Goal: Book appointment/travel/reservation

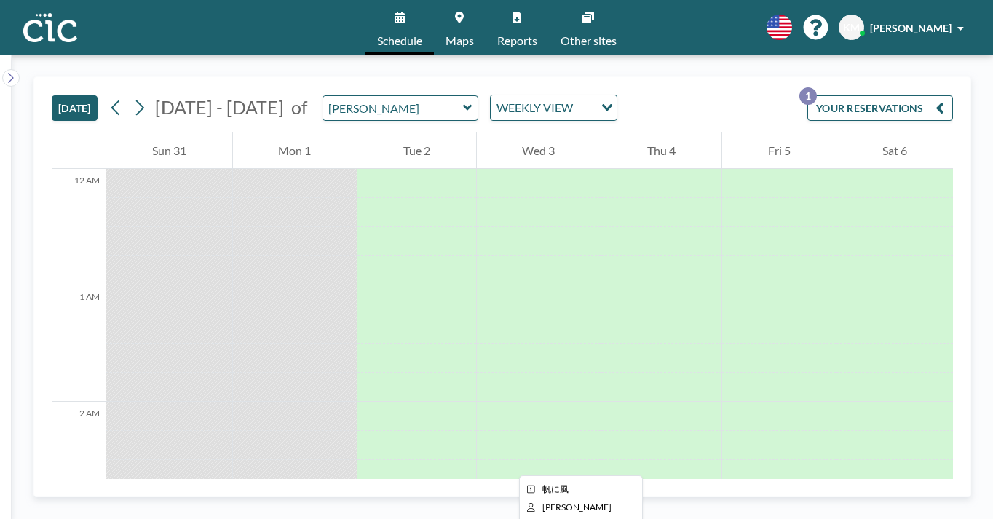
scroll to position [1115, 0]
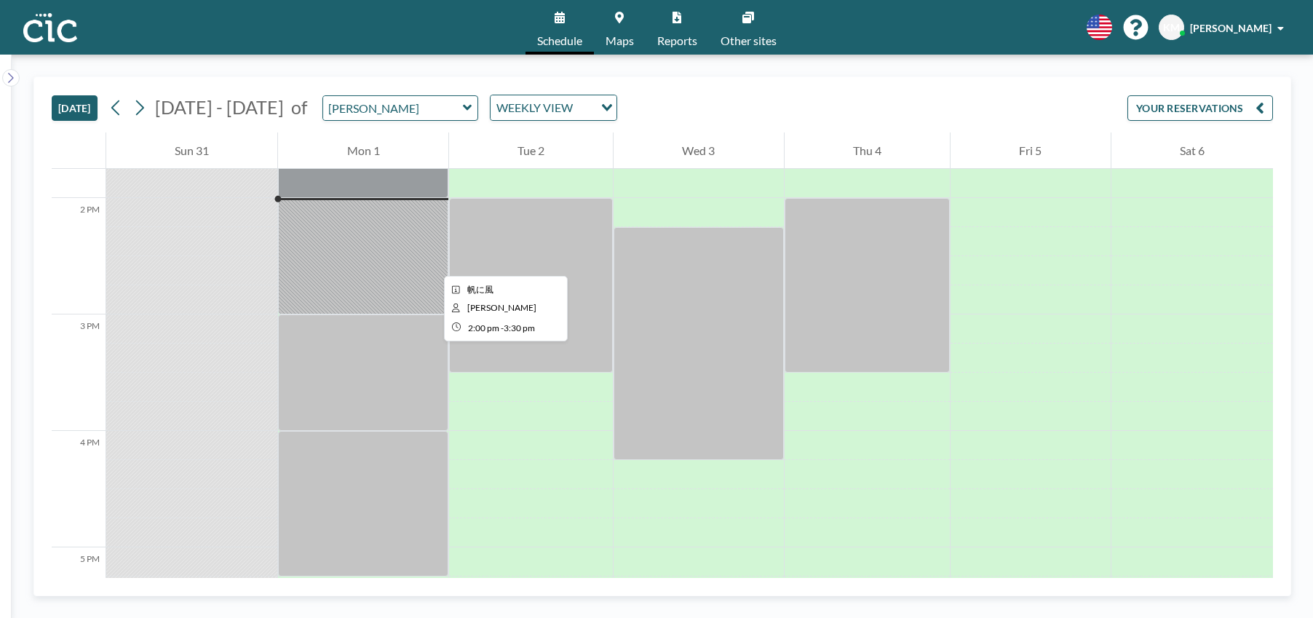
scroll to position [1594, 0]
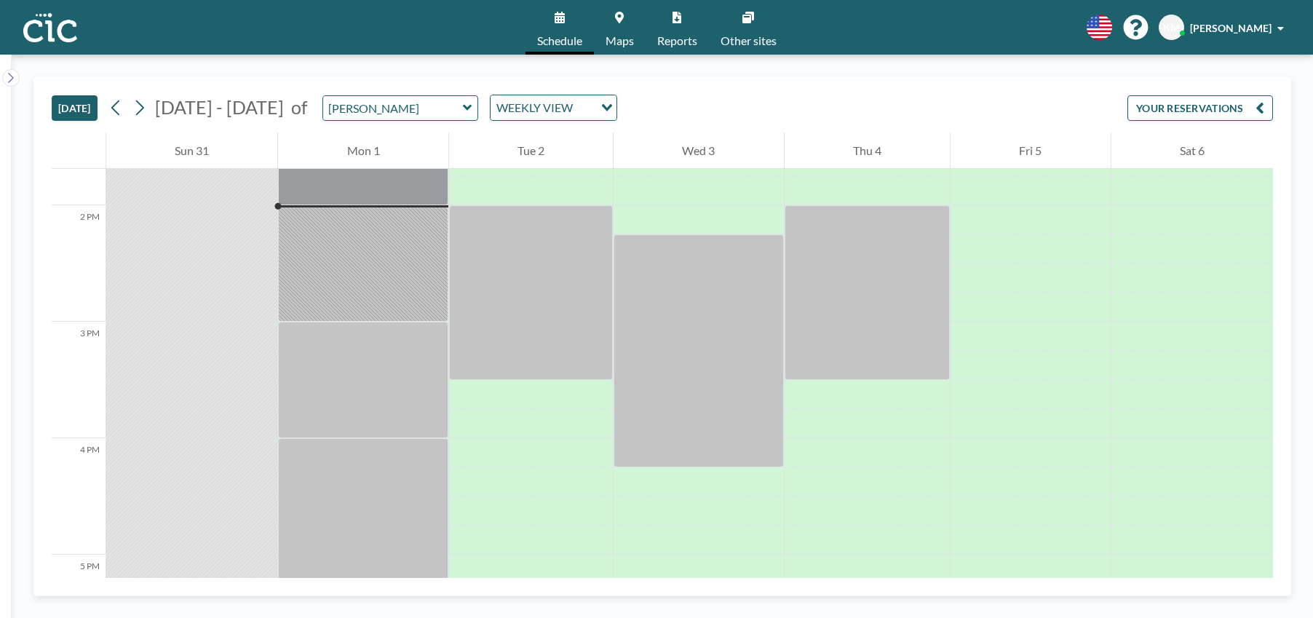
click at [632, 35] on span "Maps" at bounding box center [620, 41] width 28 height 12
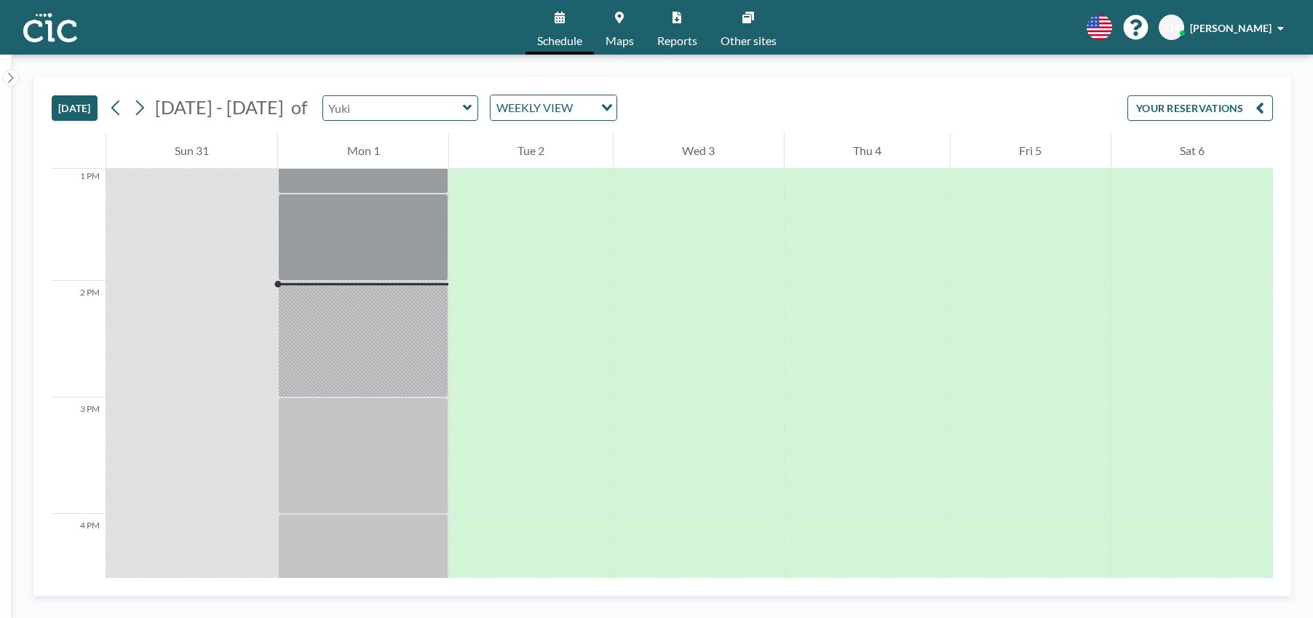
click at [363, 100] on input "text" at bounding box center [393, 108] width 140 height 24
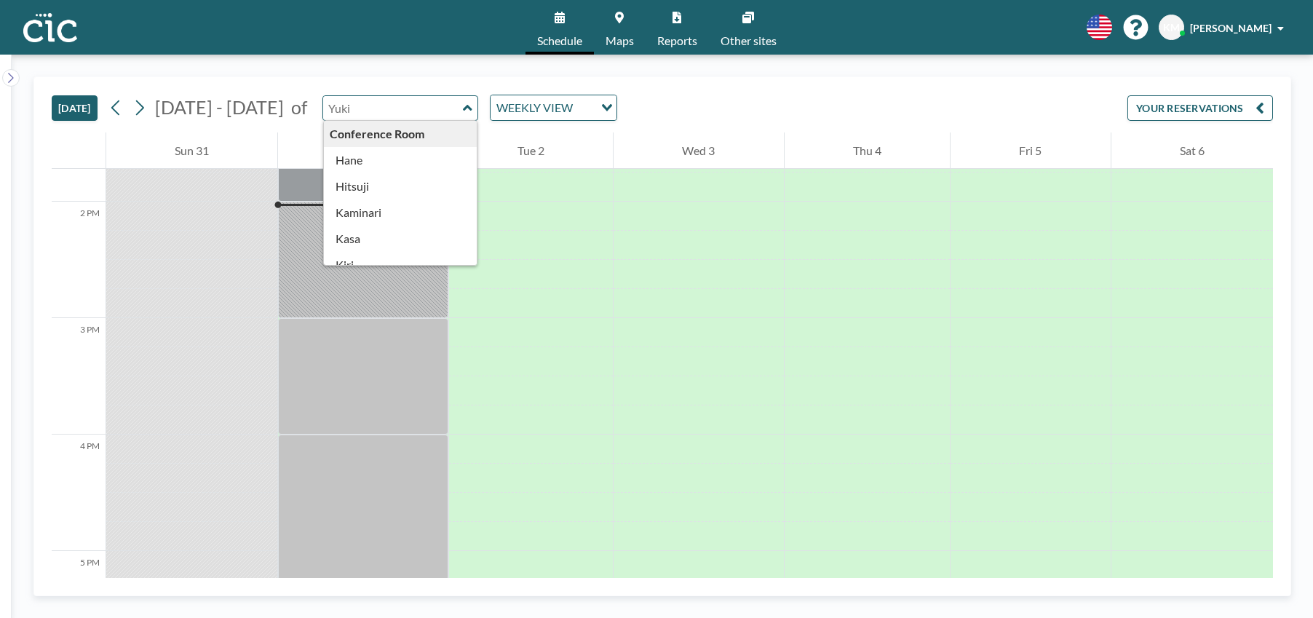
scroll to position [1602, 0]
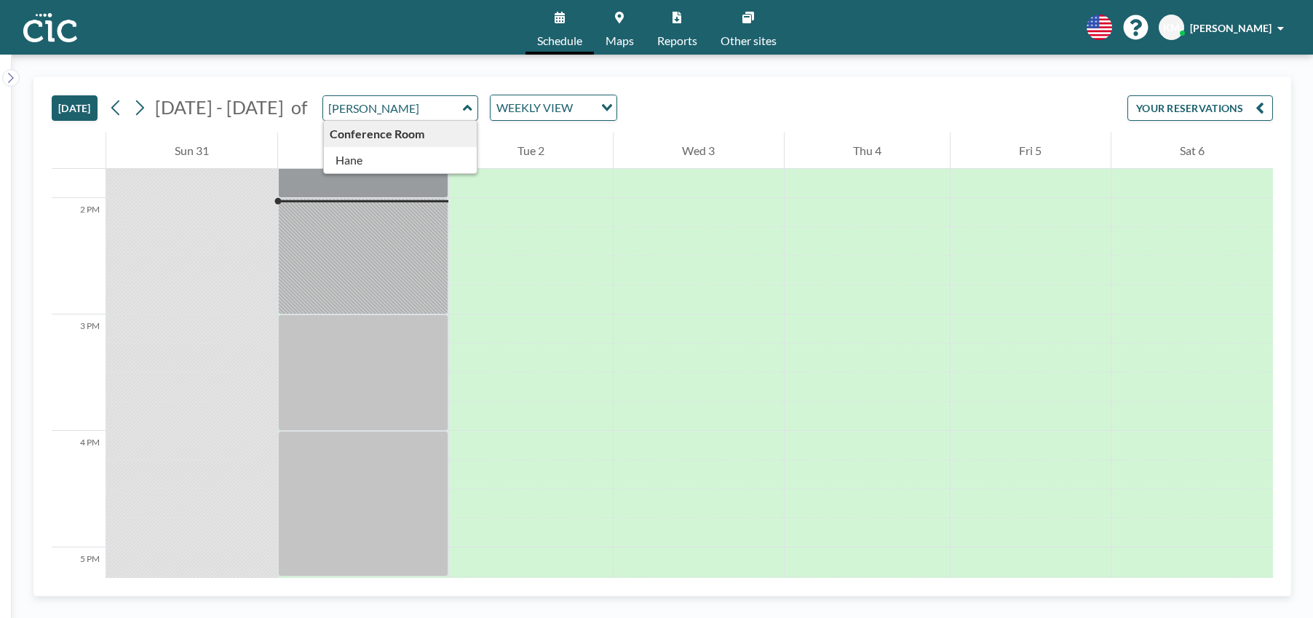
type input "Hane"
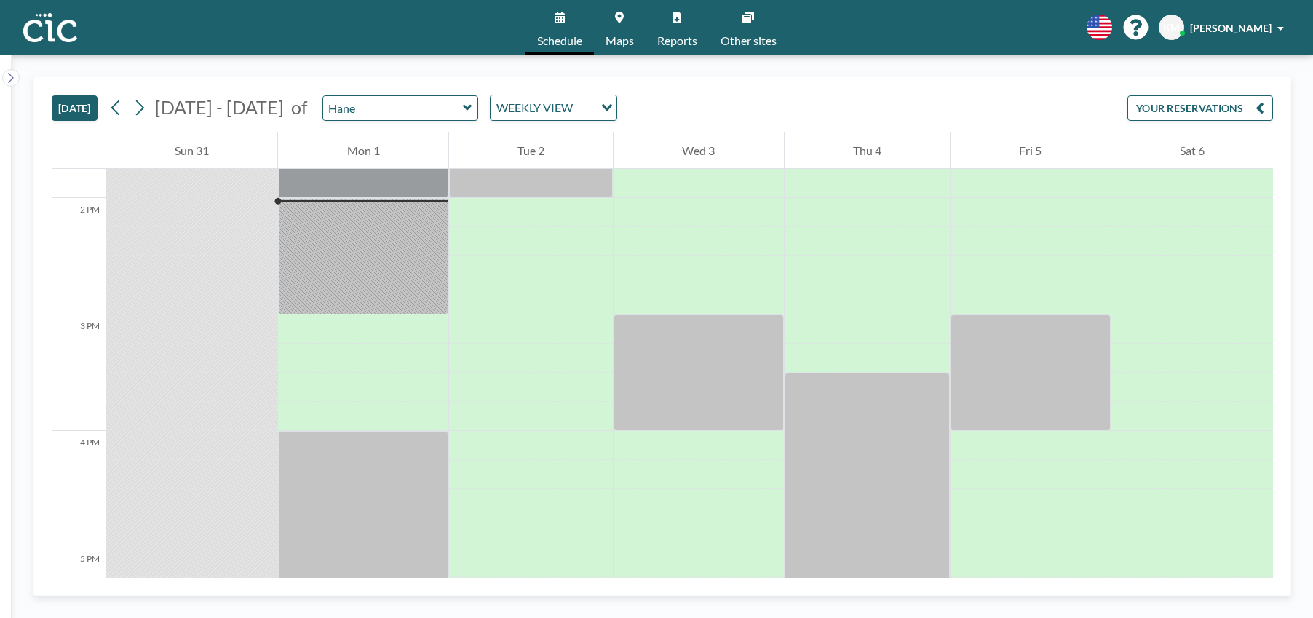
click at [606, 36] on span "Maps" at bounding box center [620, 41] width 28 height 12
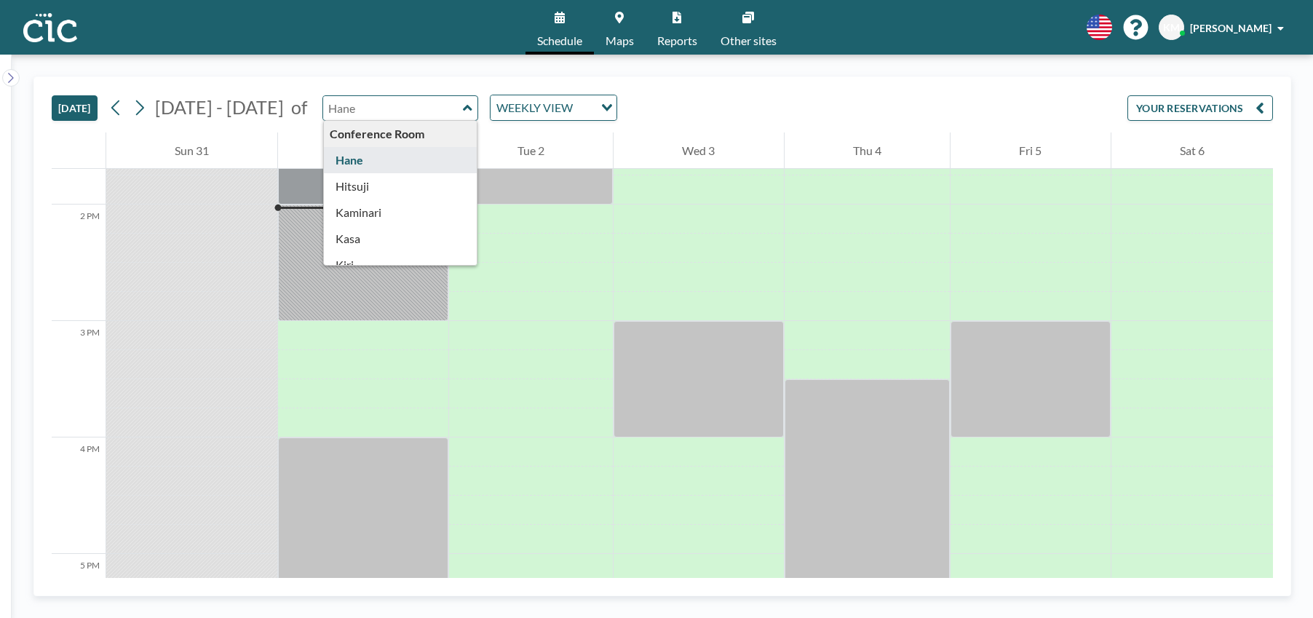
click at [352, 116] on input "text" at bounding box center [393, 108] width 140 height 24
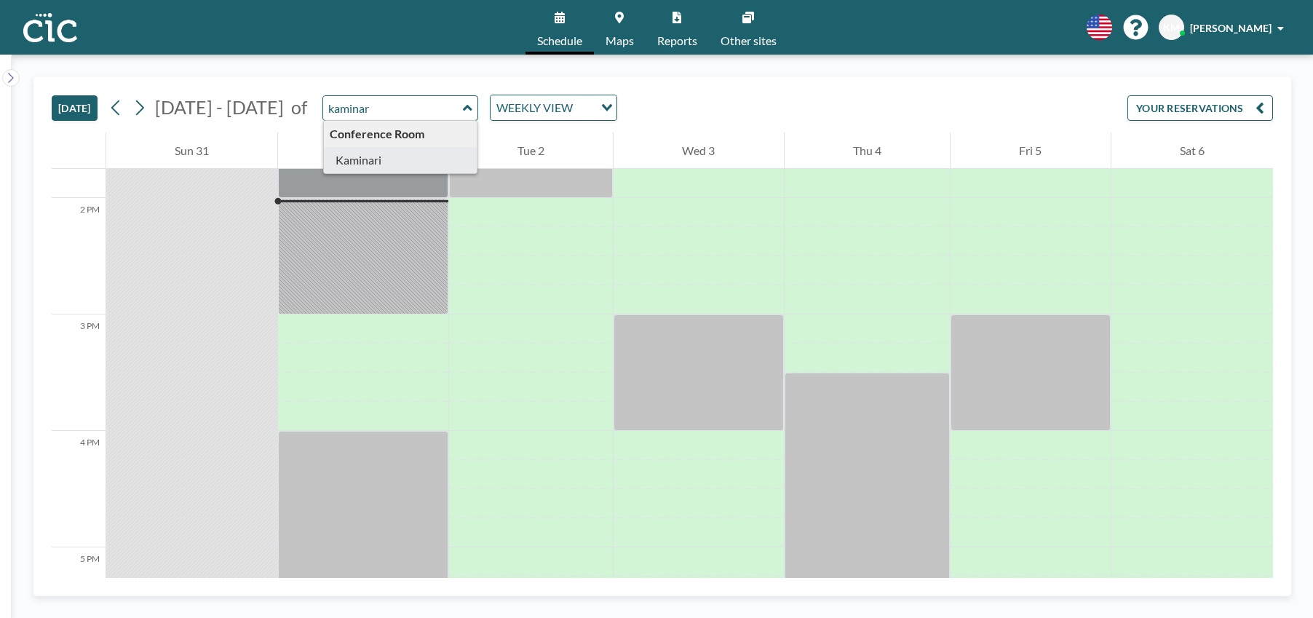
type input "Kaminari"
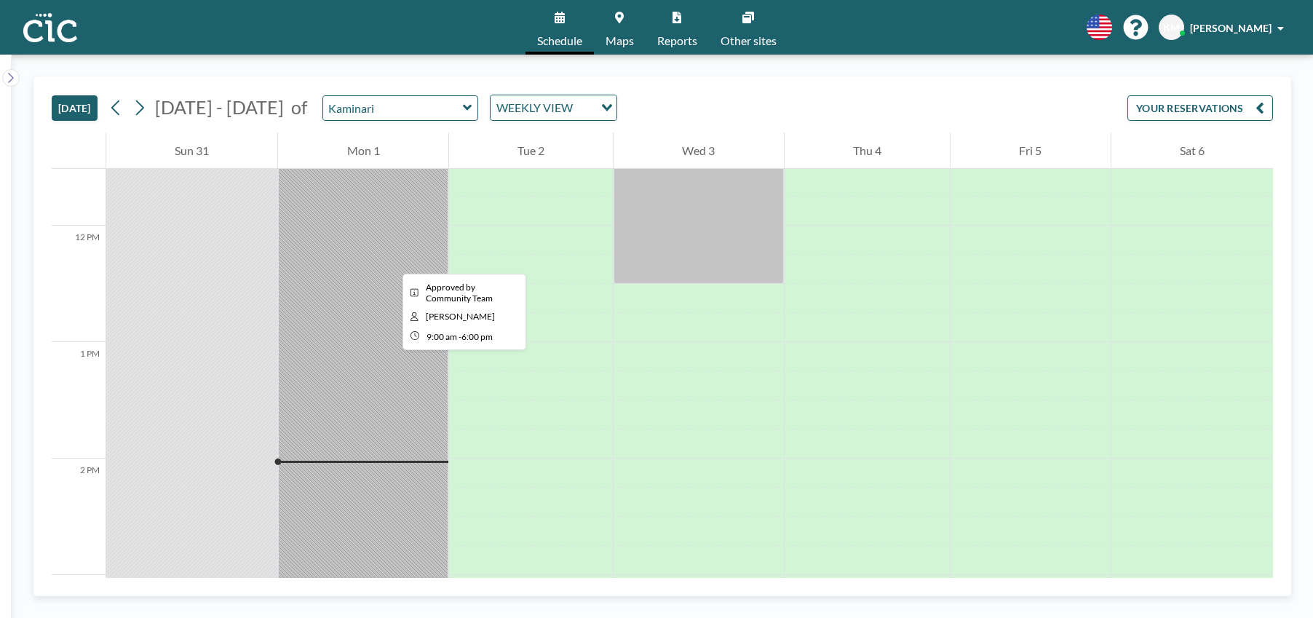
scroll to position [1301, 0]
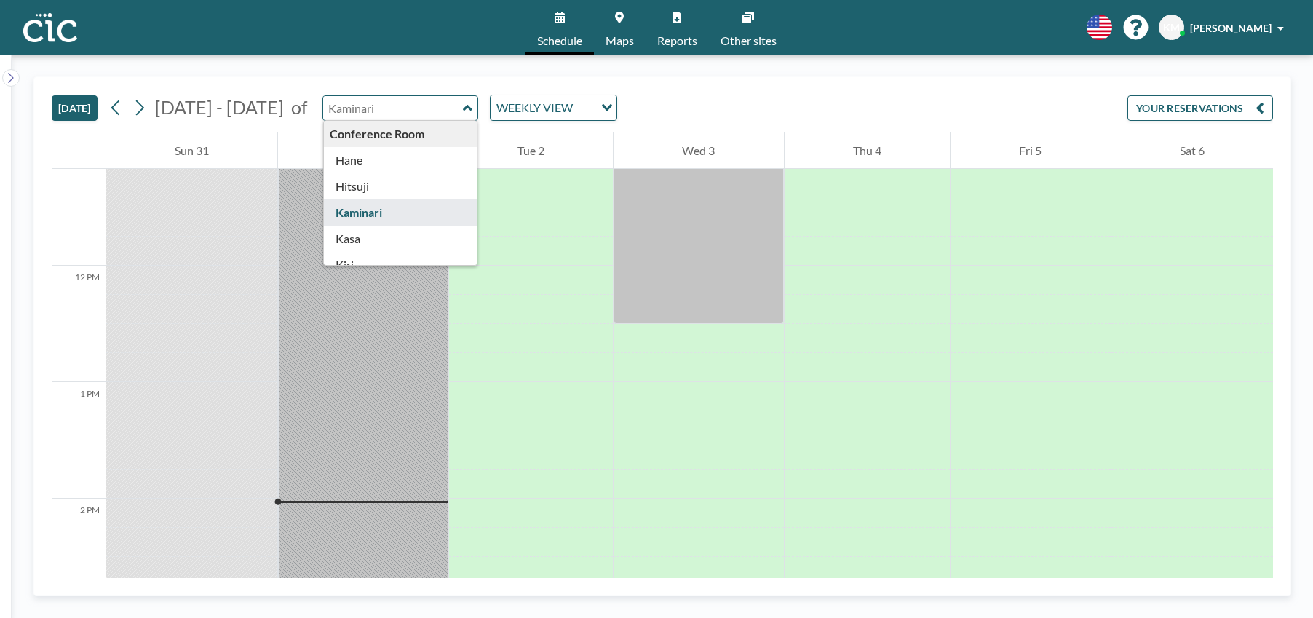
click at [416, 106] on input "text" at bounding box center [393, 108] width 140 height 24
type input "Hitsuji"
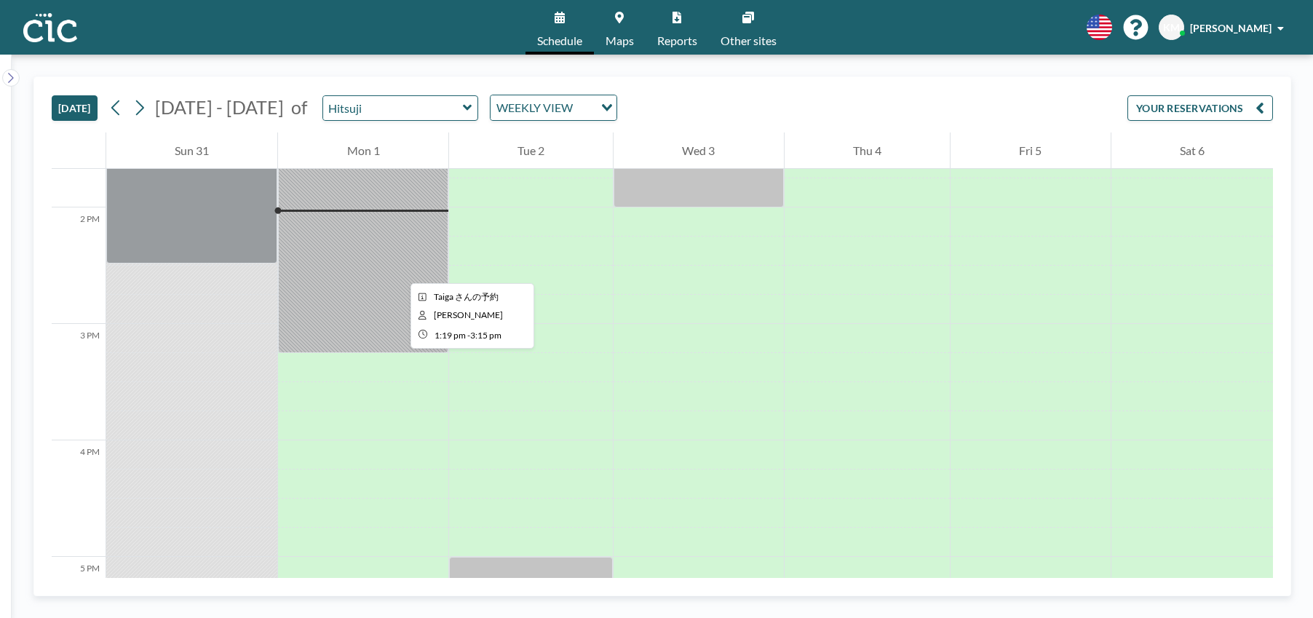
scroll to position [1602, 0]
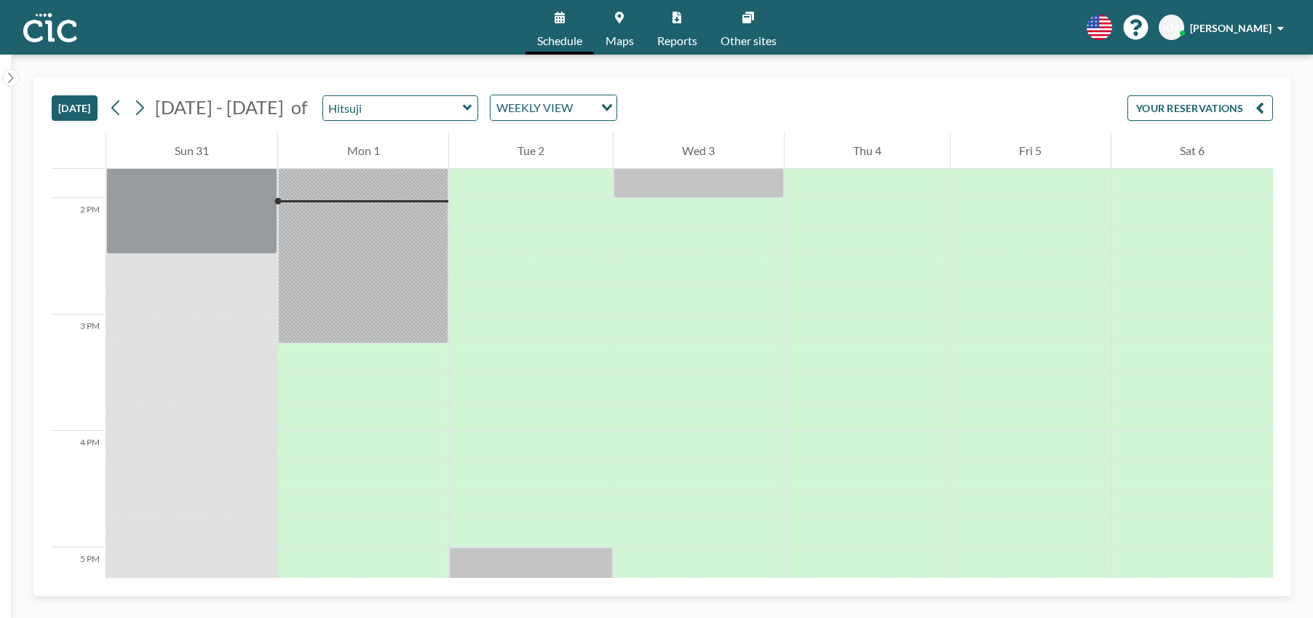
click at [608, 23] on link "Maps" at bounding box center [620, 27] width 52 height 55
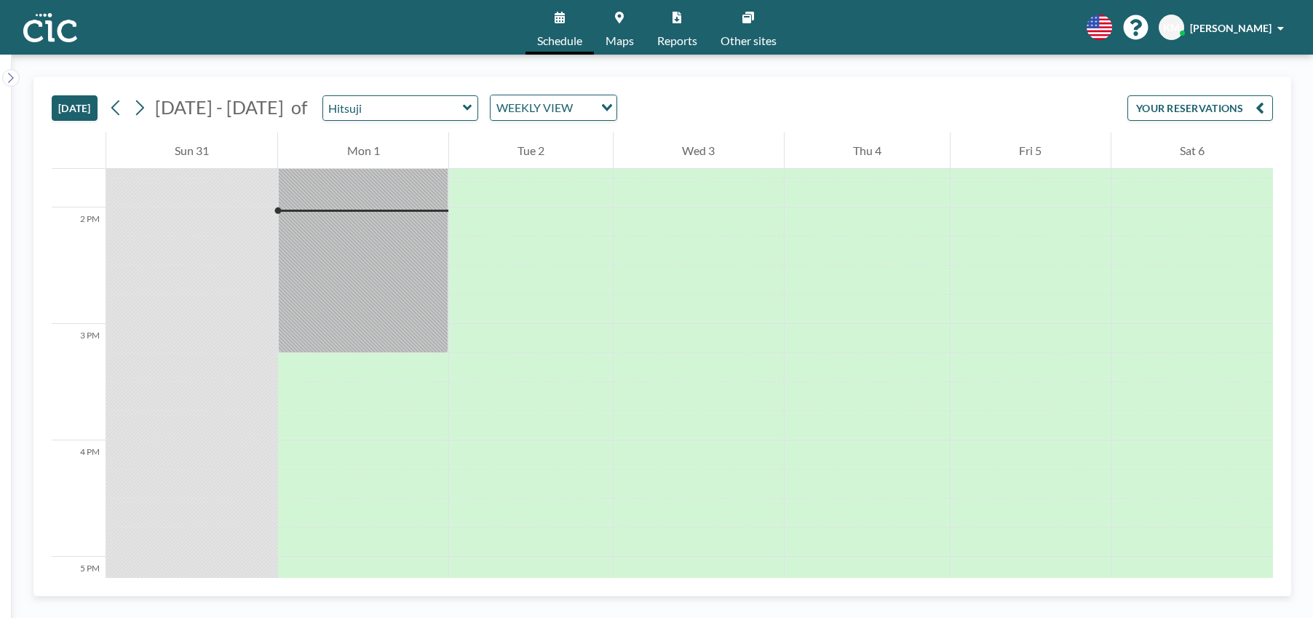
scroll to position [1602, 0]
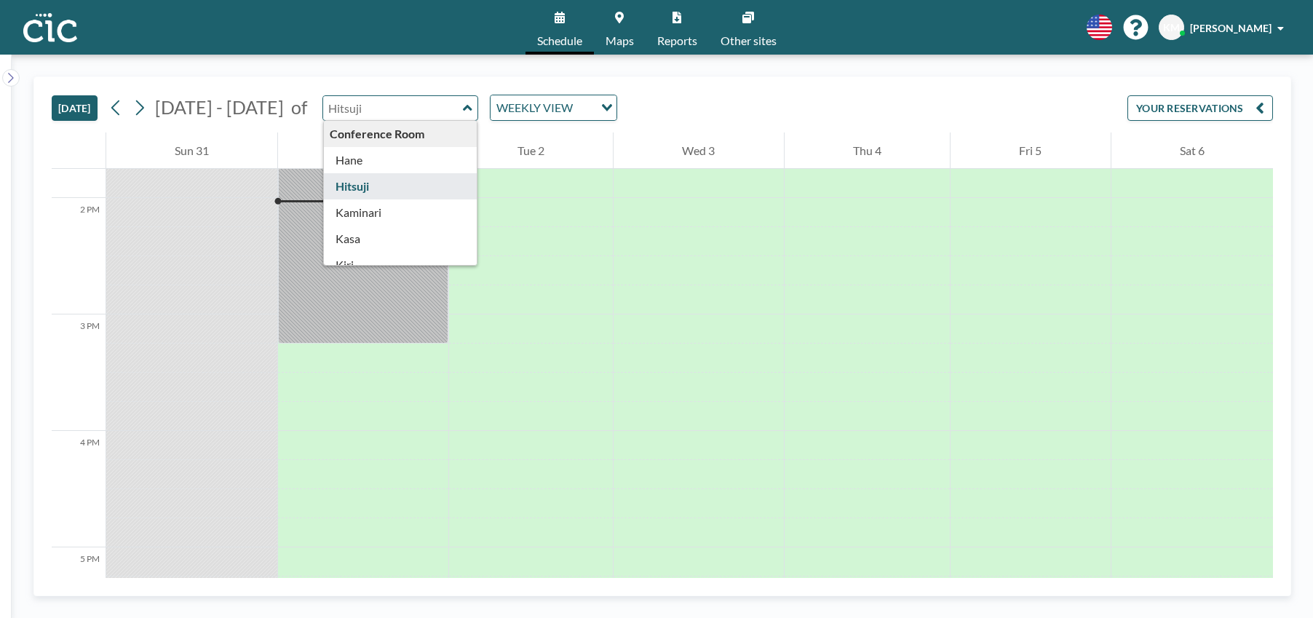
click at [333, 111] on input "text" at bounding box center [393, 108] width 140 height 24
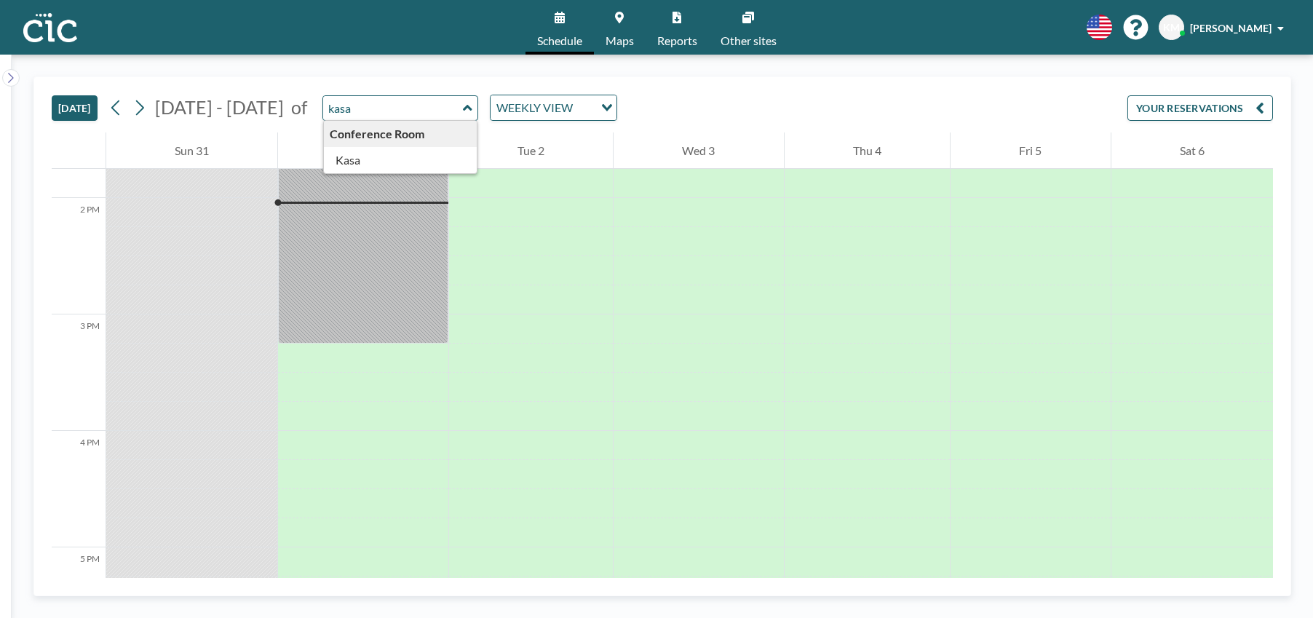
type input "Kasa"
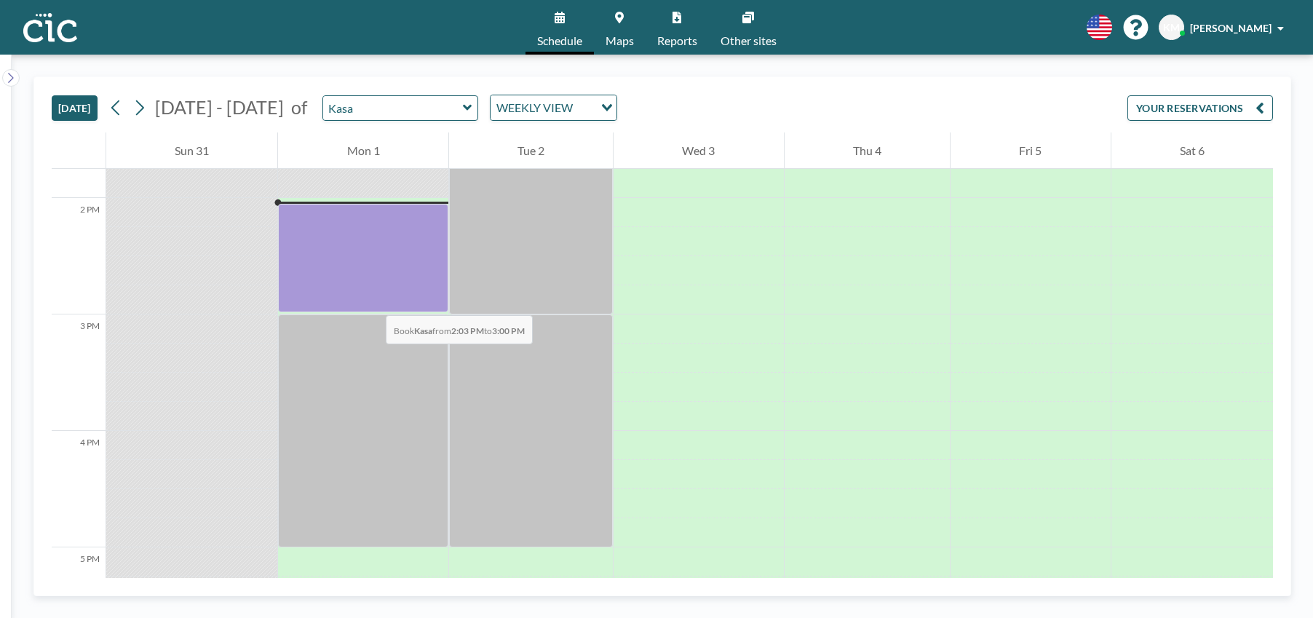
drag, startPoint x: 375, startPoint y: 216, endPoint x: 370, endPoint y: 301, distance: 84.6
click at [370, 301] on div at bounding box center [363, 258] width 170 height 108
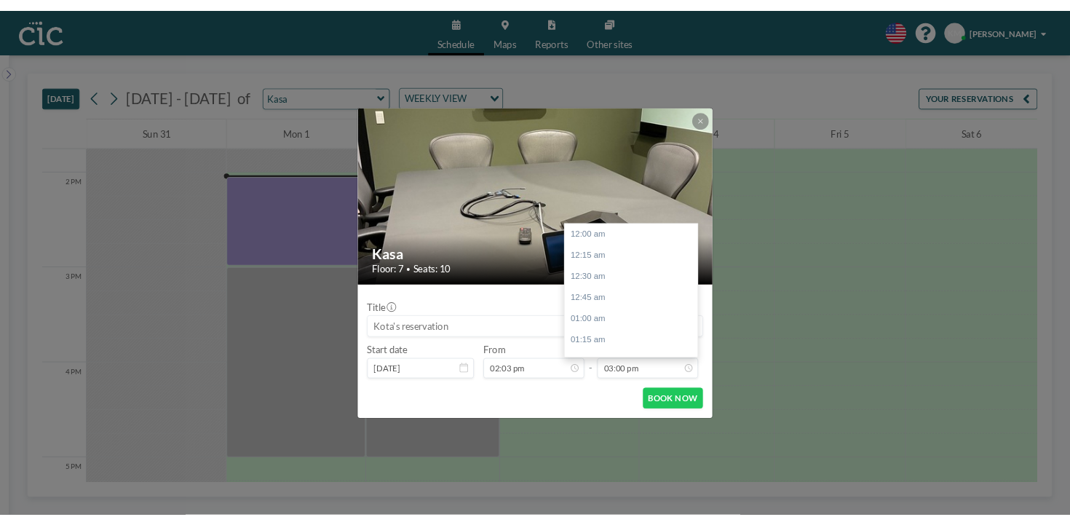
scroll to position [1555, 0]
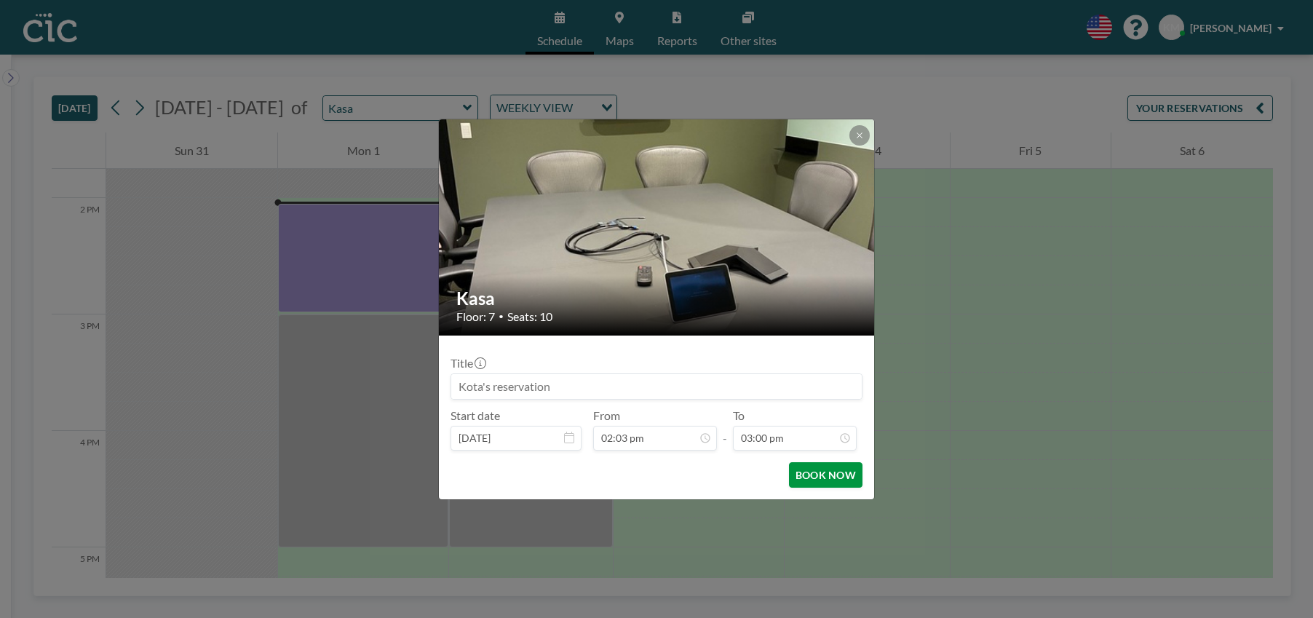
click at [824, 481] on button "BOOK NOW" at bounding box center [826, 474] width 74 height 25
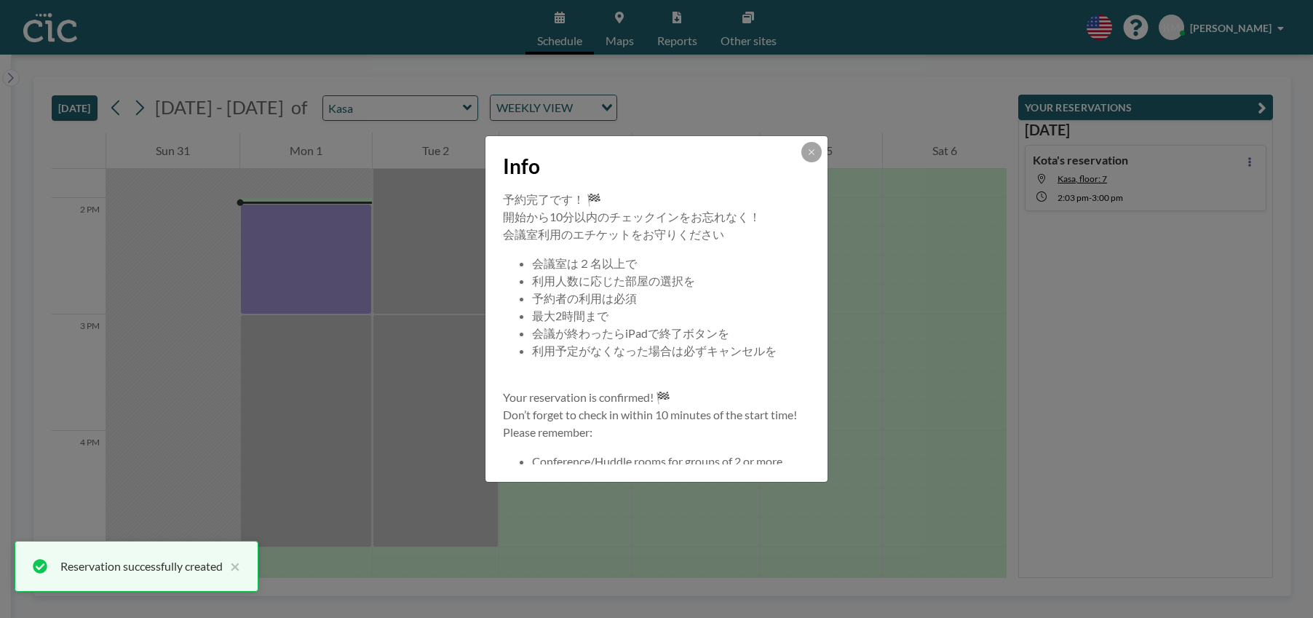
click at [816, 159] on button at bounding box center [811, 152] width 20 height 20
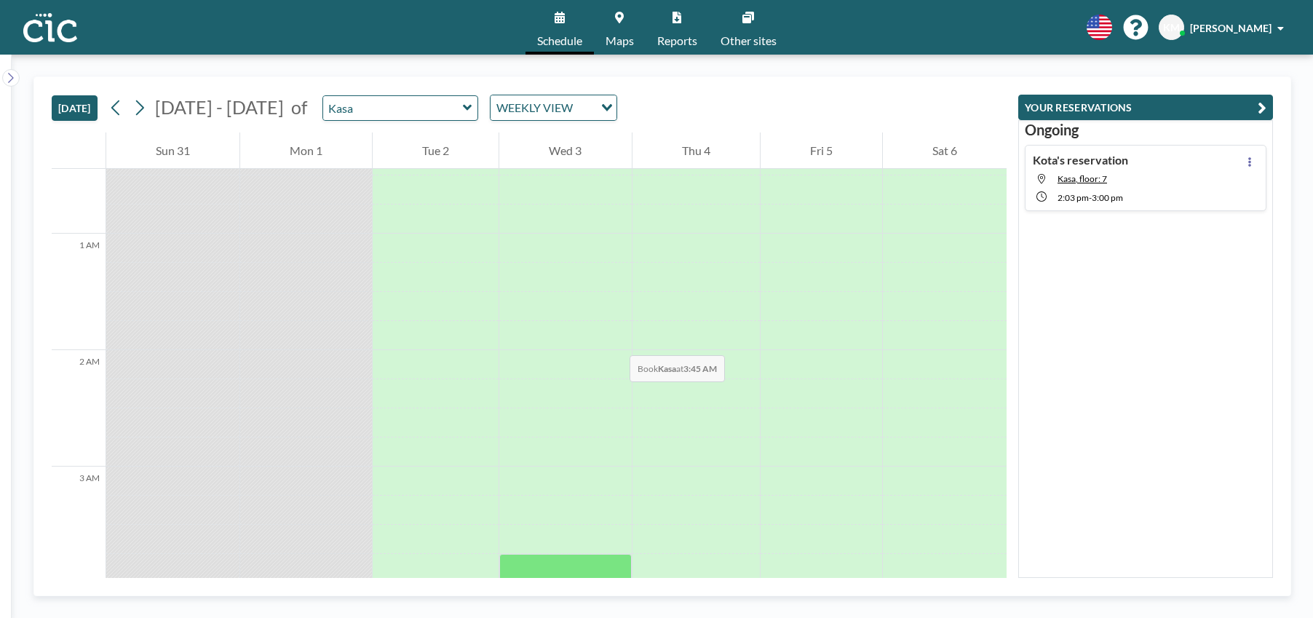
scroll to position [0, 0]
click at [126, 114] on button at bounding box center [116, 107] width 23 height 23
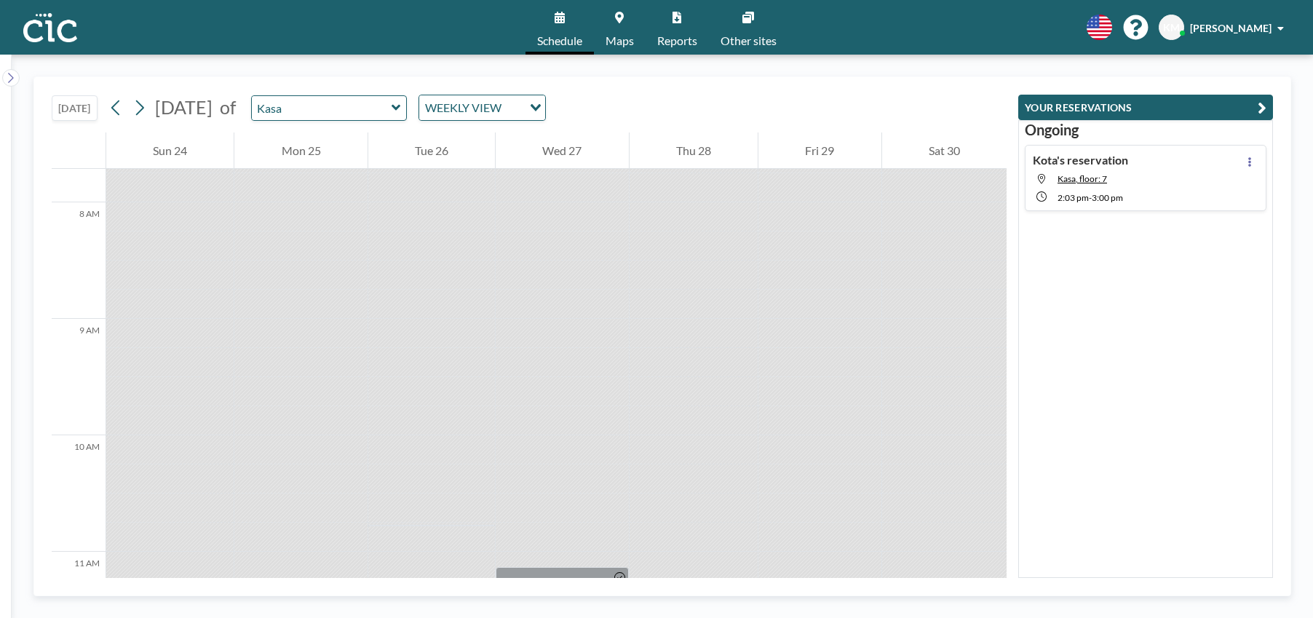
scroll to position [903, 0]
